Goal: Find specific page/section

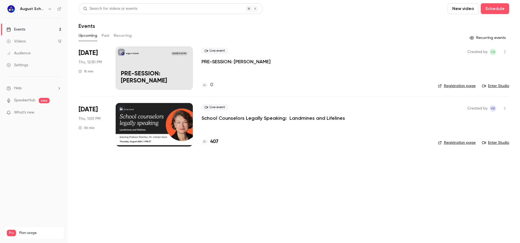
click at [465, 145] on link "Registration page" at bounding box center [457, 142] width 38 height 5
click at [206, 143] on icon at bounding box center [204, 141] width 3 height 3
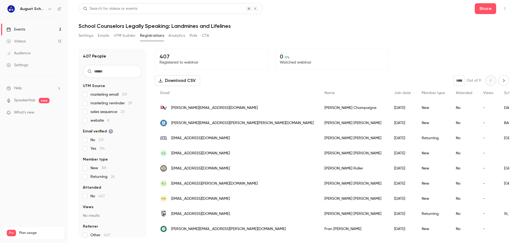
click at [111, 112] on span "sales sequence 23" at bounding box center [107, 111] width 34 height 5
